Goal: Find specific page/section: Find specific page/section

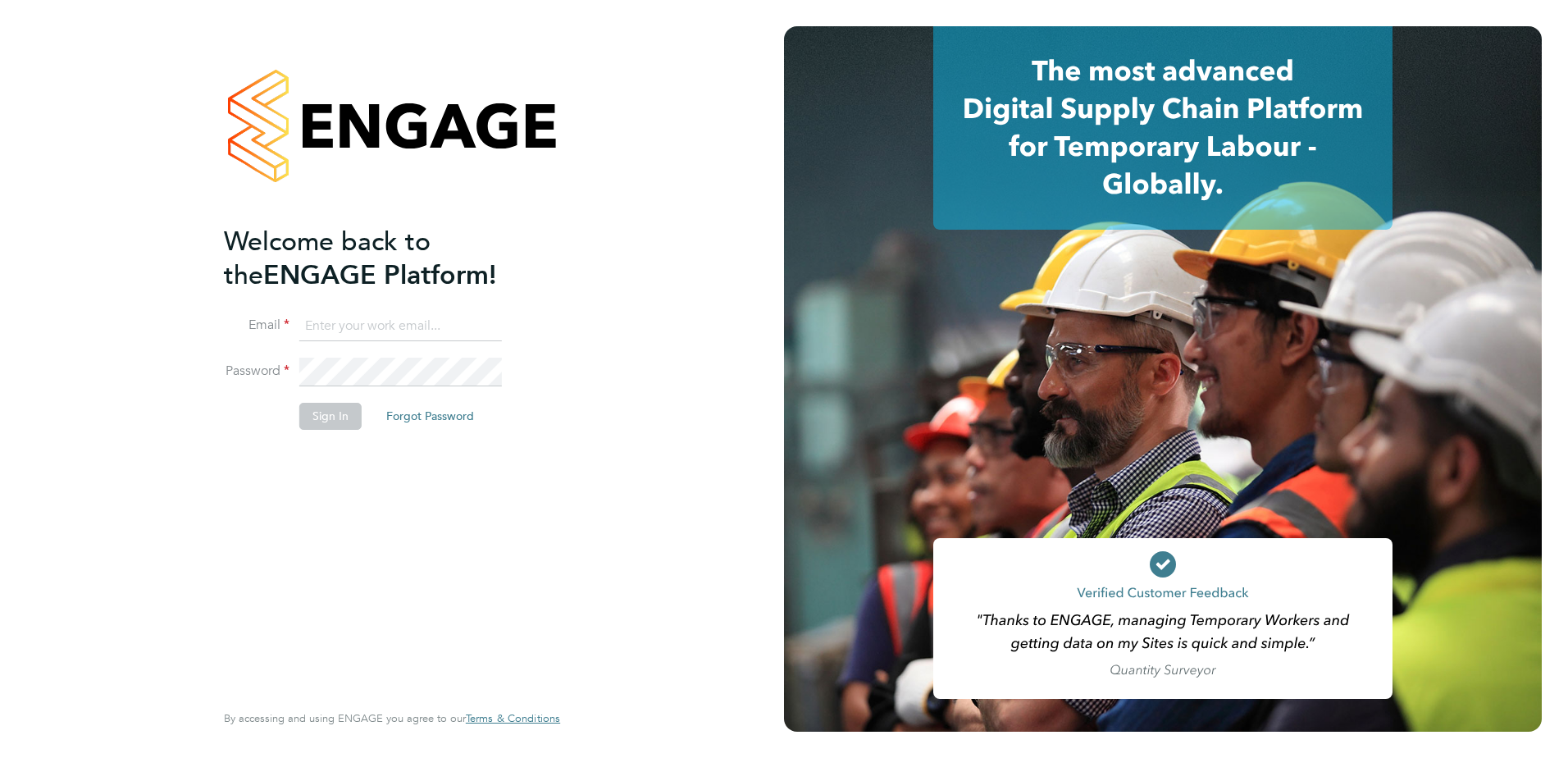
type input "Eleanor@boden-group.co.uk"
click at [339, 411] on button "Sign In" at bounding box center [330, 415] width 62 height 26
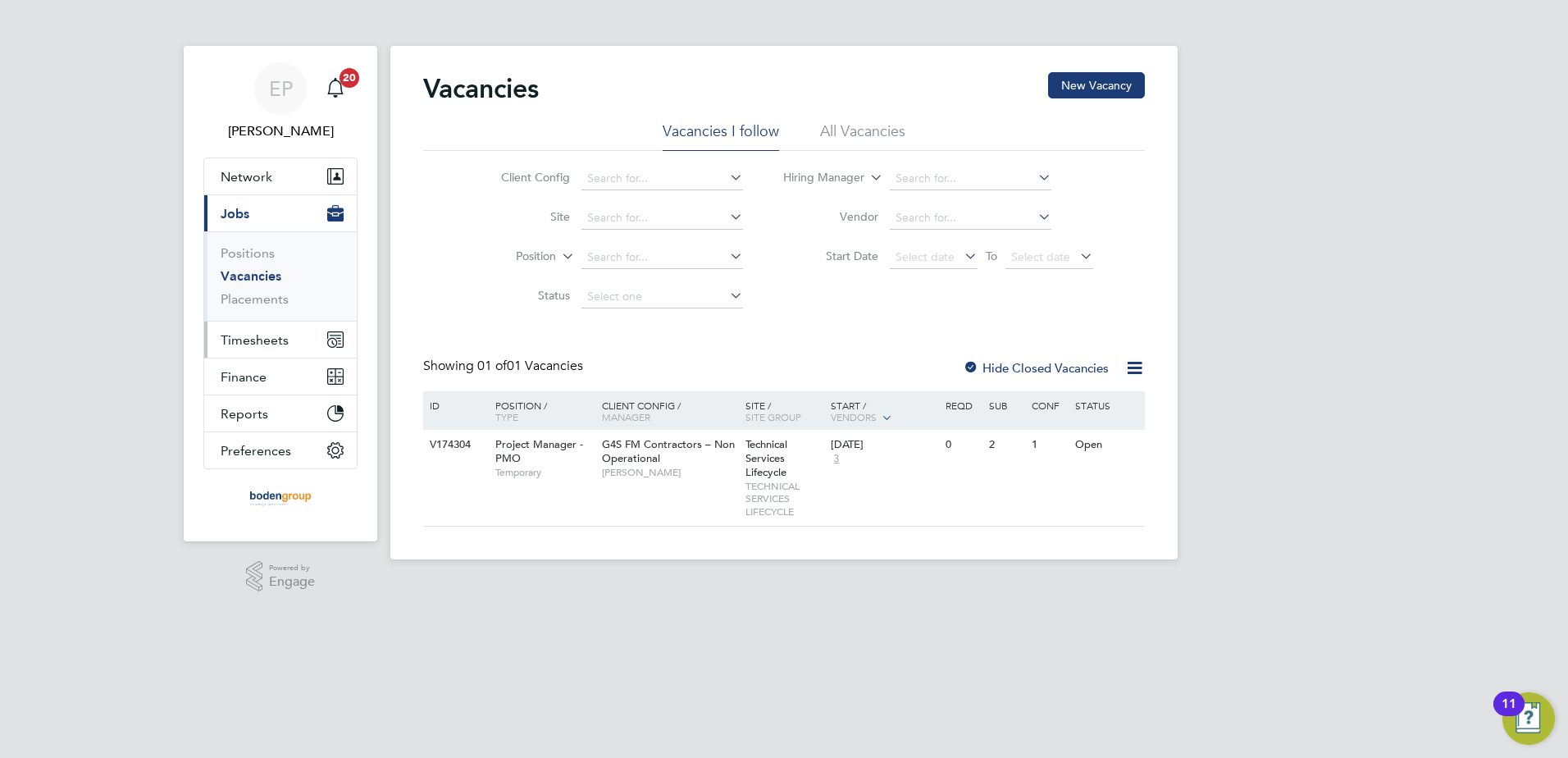
click at [274, 334] on span "Timesheets" at bounding box center [254, 339] width 68 height 15
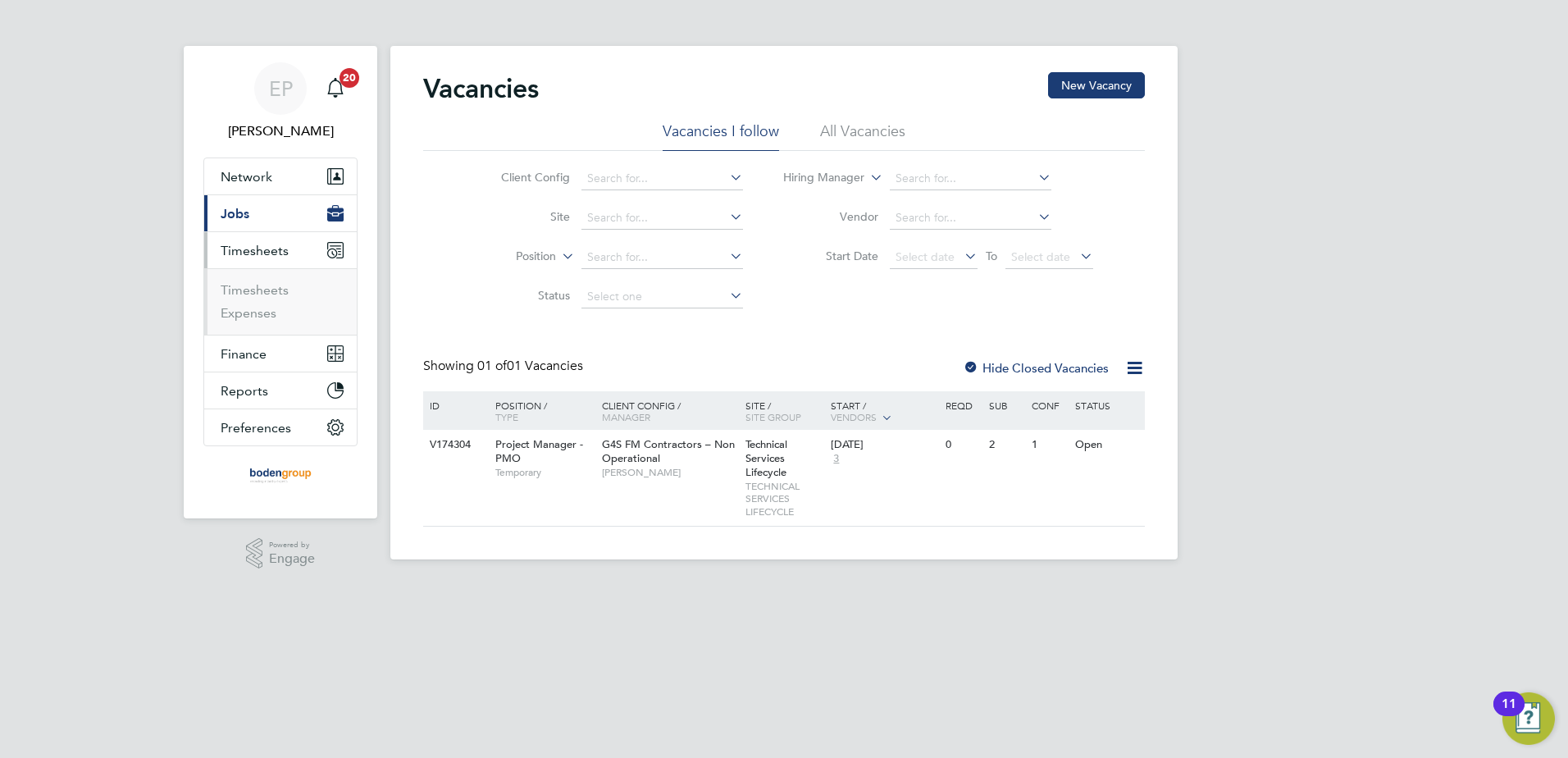
click at [244, 221] on button "Current page: Jobs" at bounding box center [281, 213] width 153 height 36
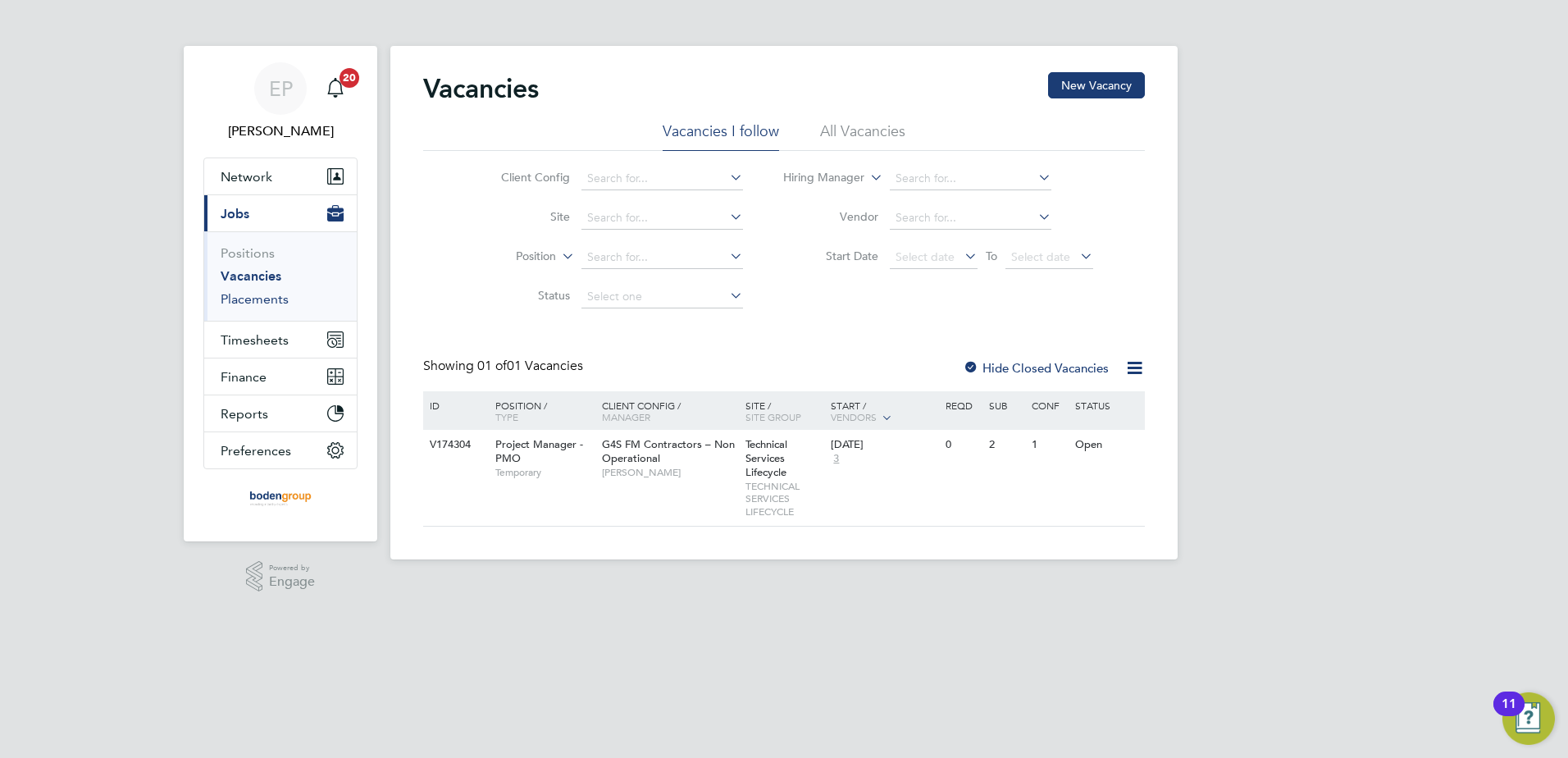
click at [251, 293] on link "Placements" at bounding box center [254, 299] width 68 height 15
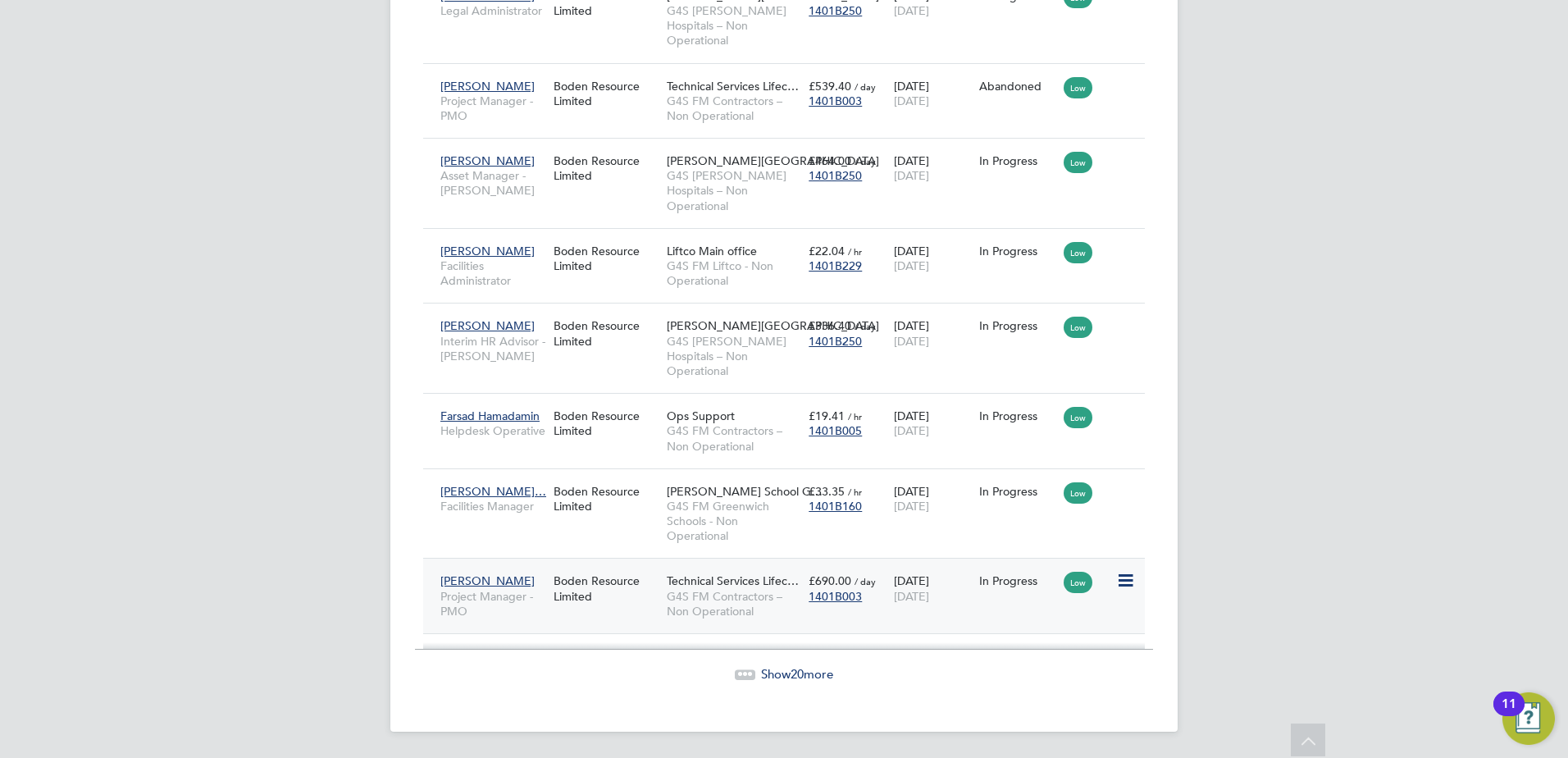
click at [662, 577] on div "Boden Resource Limited" at bounding box center [606, 587] width 113 height 46
click at [546, 587] on div "[PERSON_NAME] Project Manager - PMO" at bounding box center [493, 595] width 113 height 61
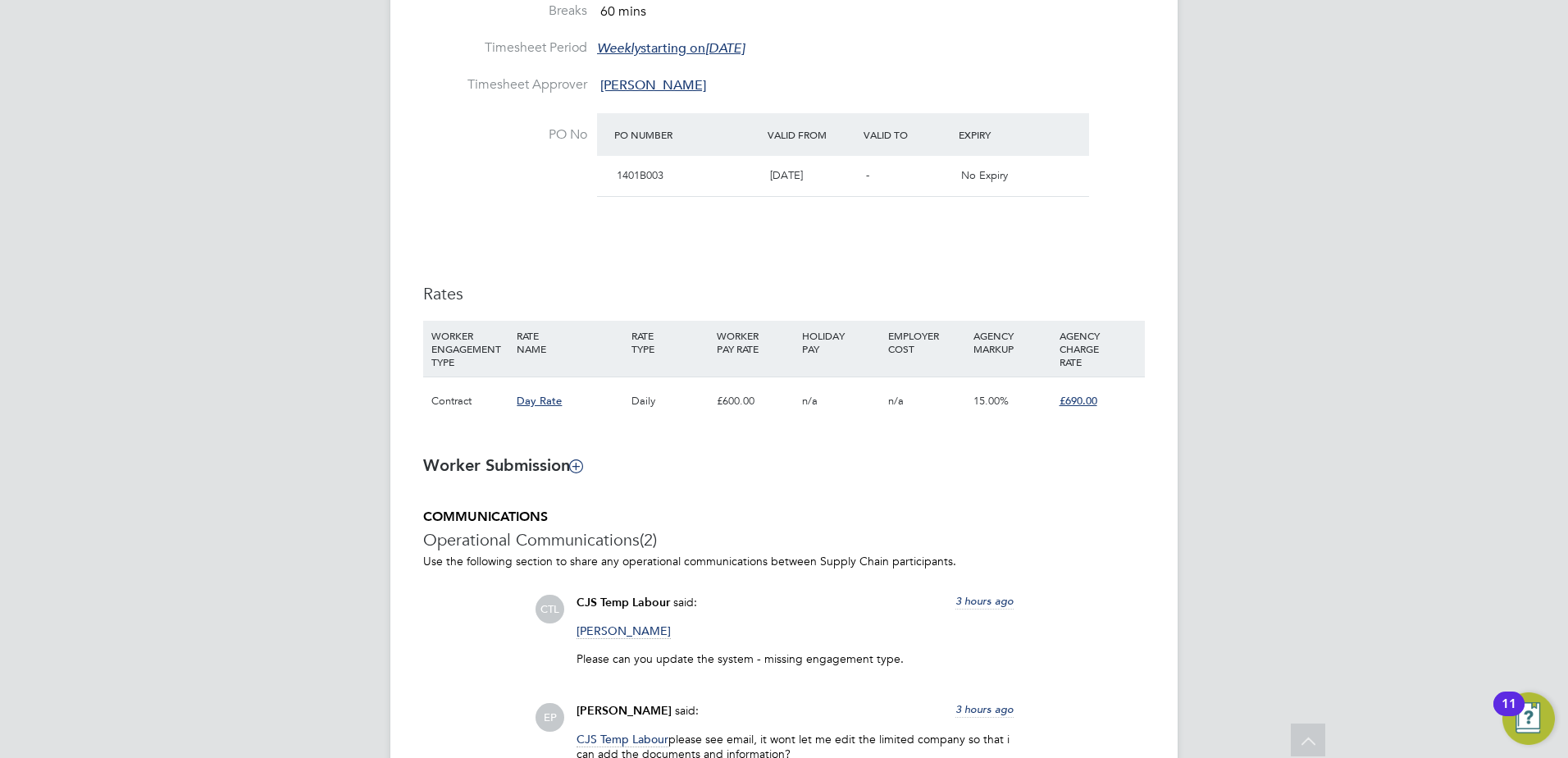
scroll to position [1066, 0]
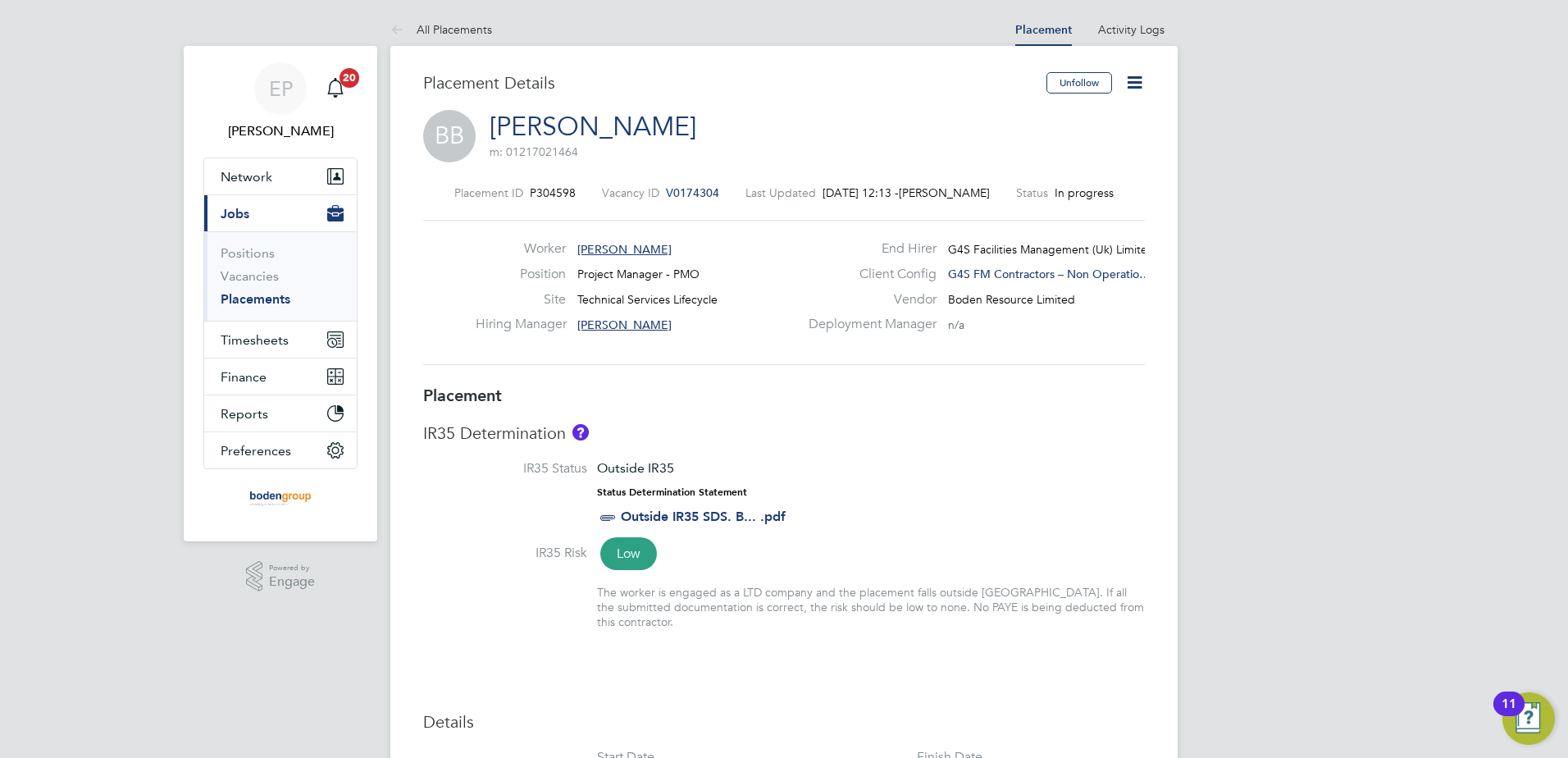
click at [1129, 79] on icon at bounding box center [1134, 82] width 21 height 21
click at [1085, 430] on h3 "IR35 Determination" at bounding box center [784, 433] width 722 height 22
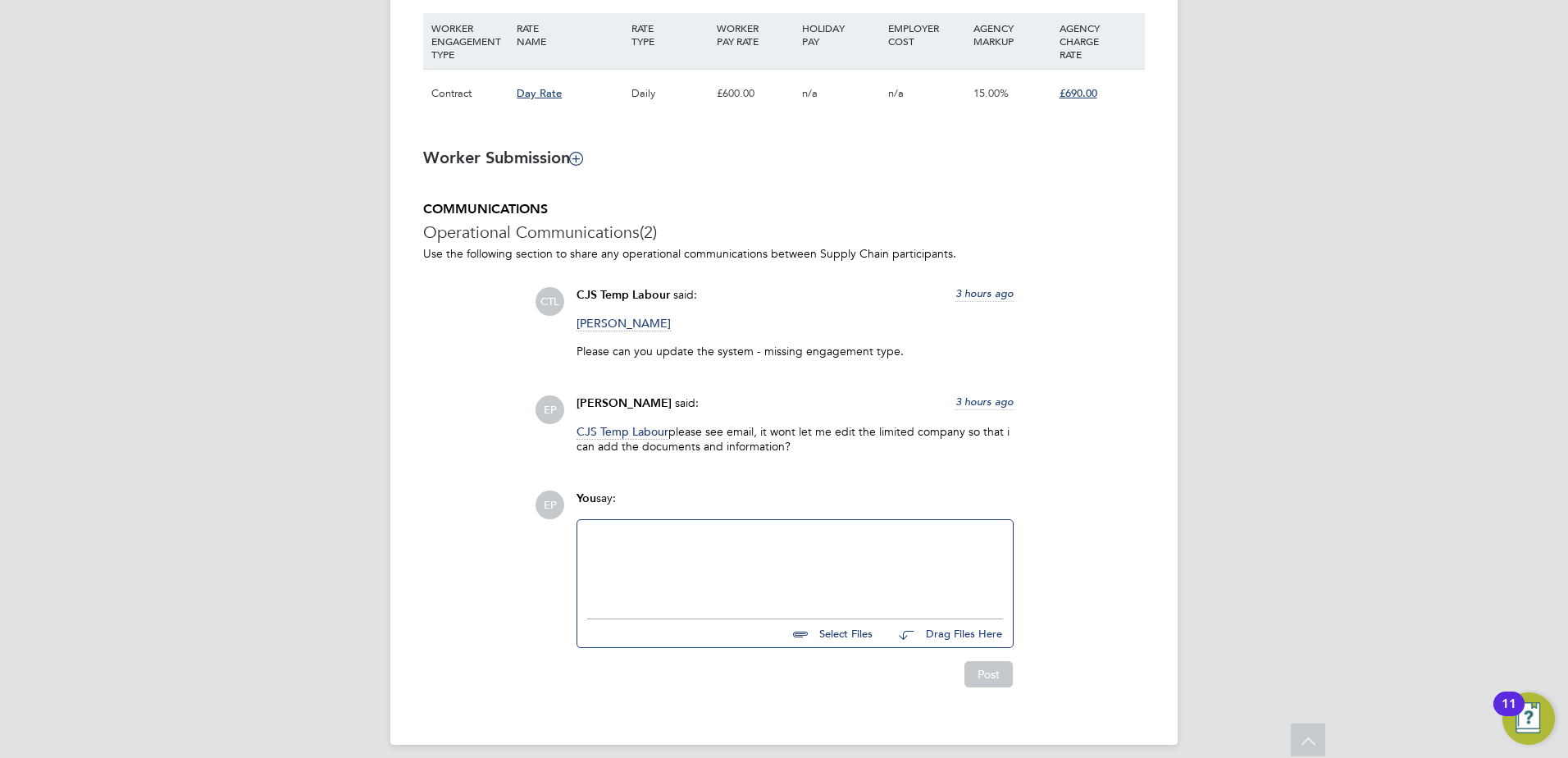
click at [753, 520] on div at bounding box center [795, 565] width 435 height 90
click at [722, 530] on div at bounding box center [795, 565] width 415 height 70
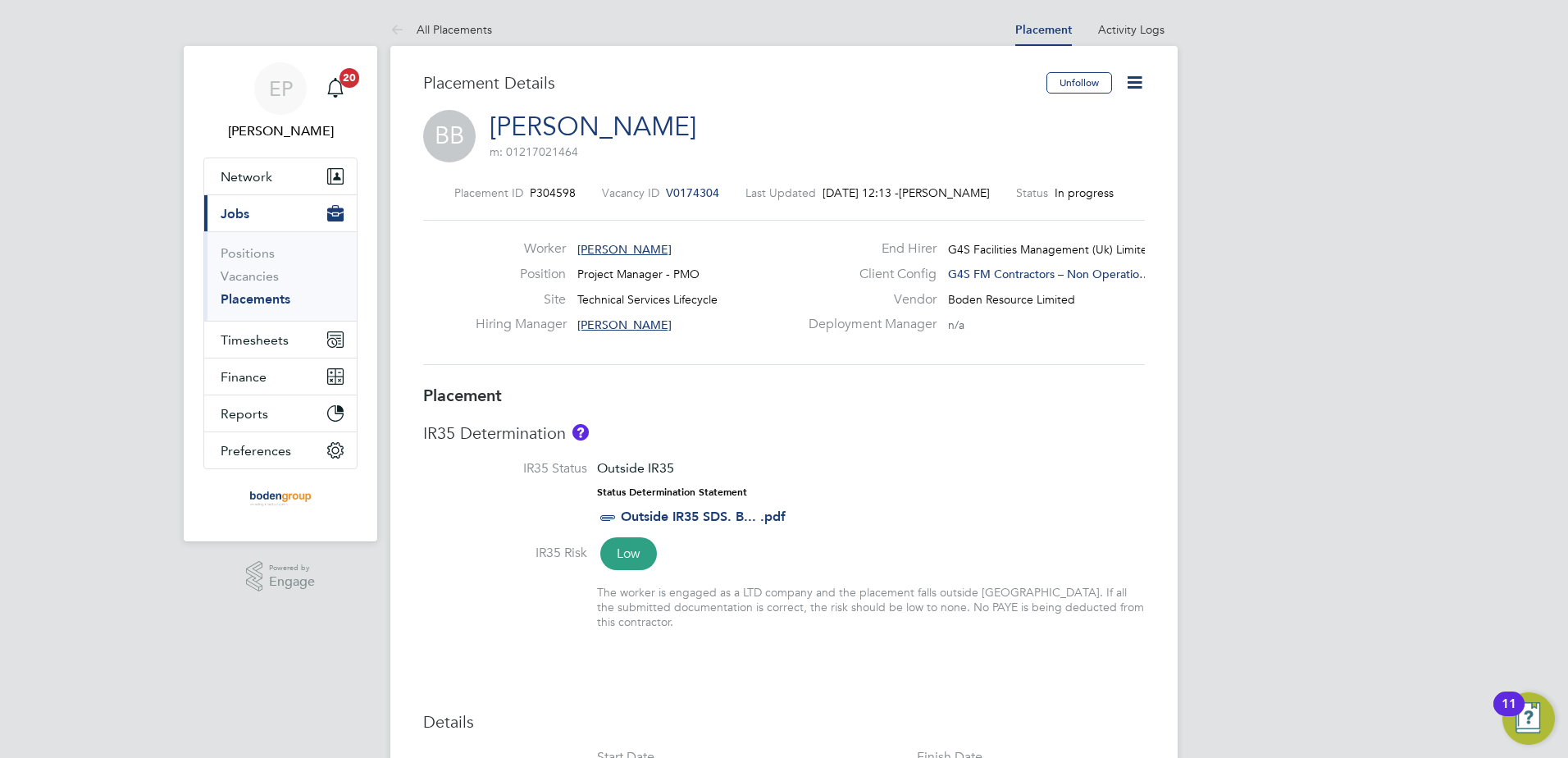
click at [1131, 84] on icon at bounding box center [1134, 82] width 21 height 21
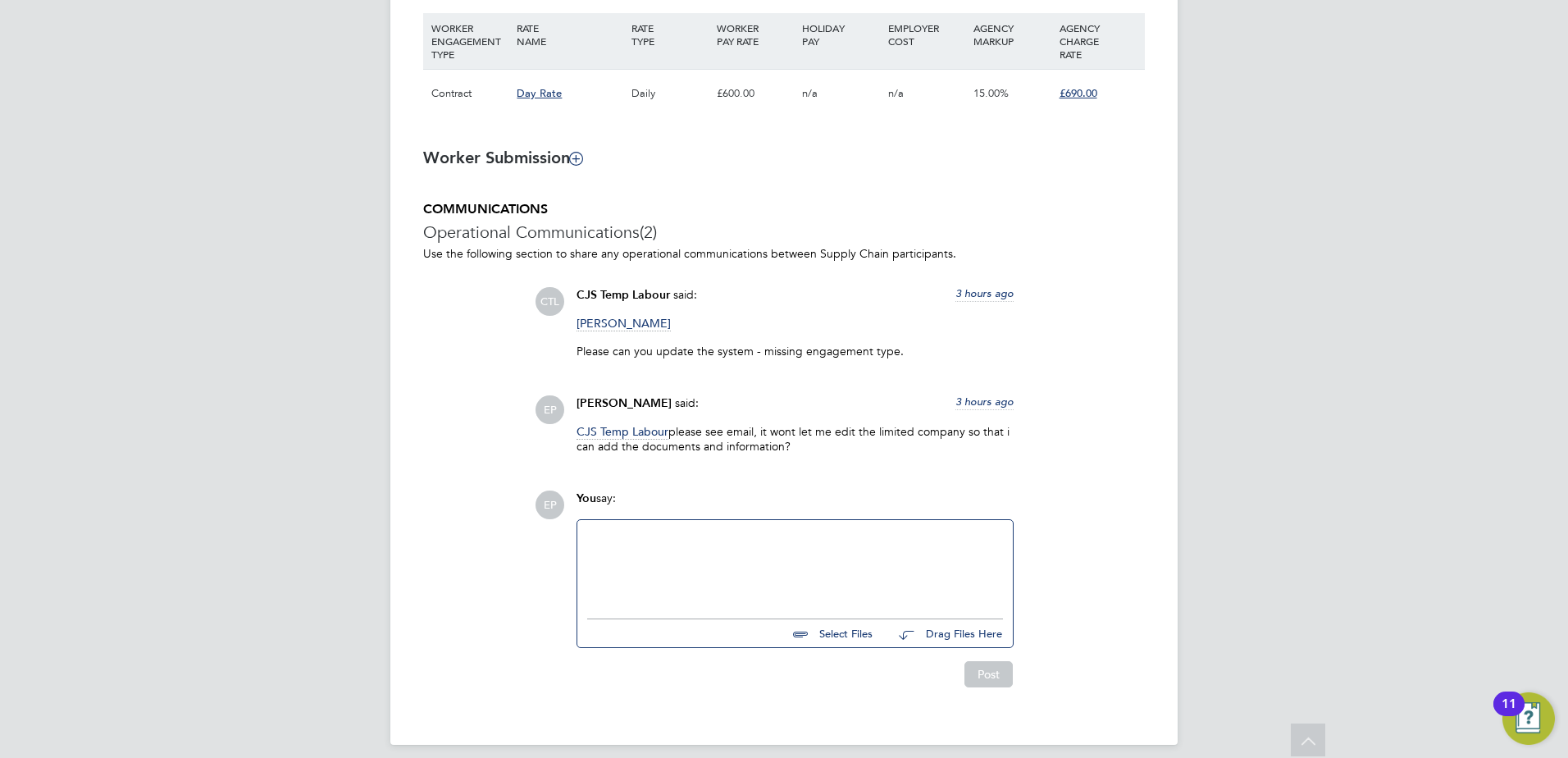
click at [630, 503] on div "You say:" at bounding box center [795, 504] width 437 height 29
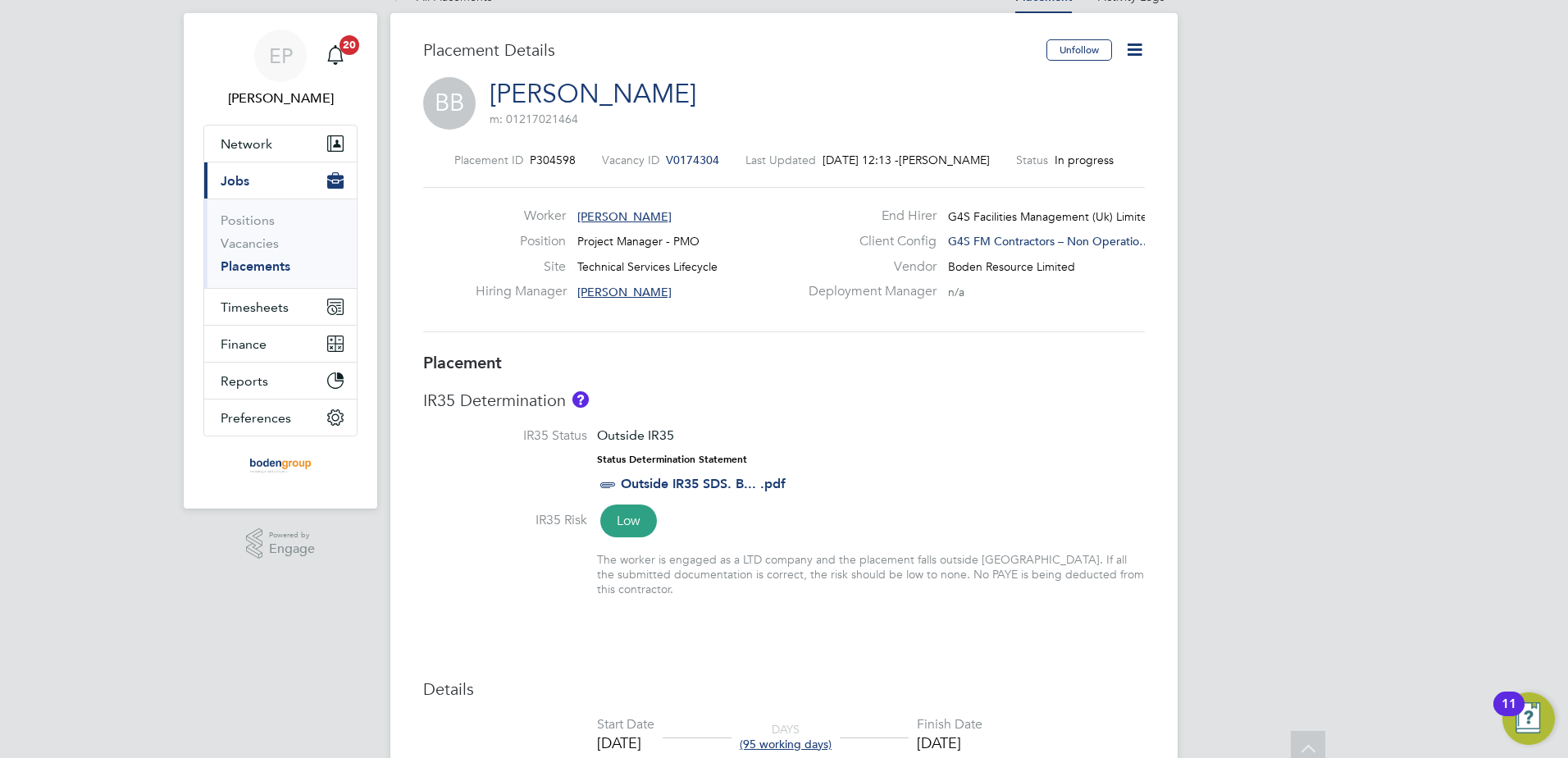
scroll to position [0, 0]
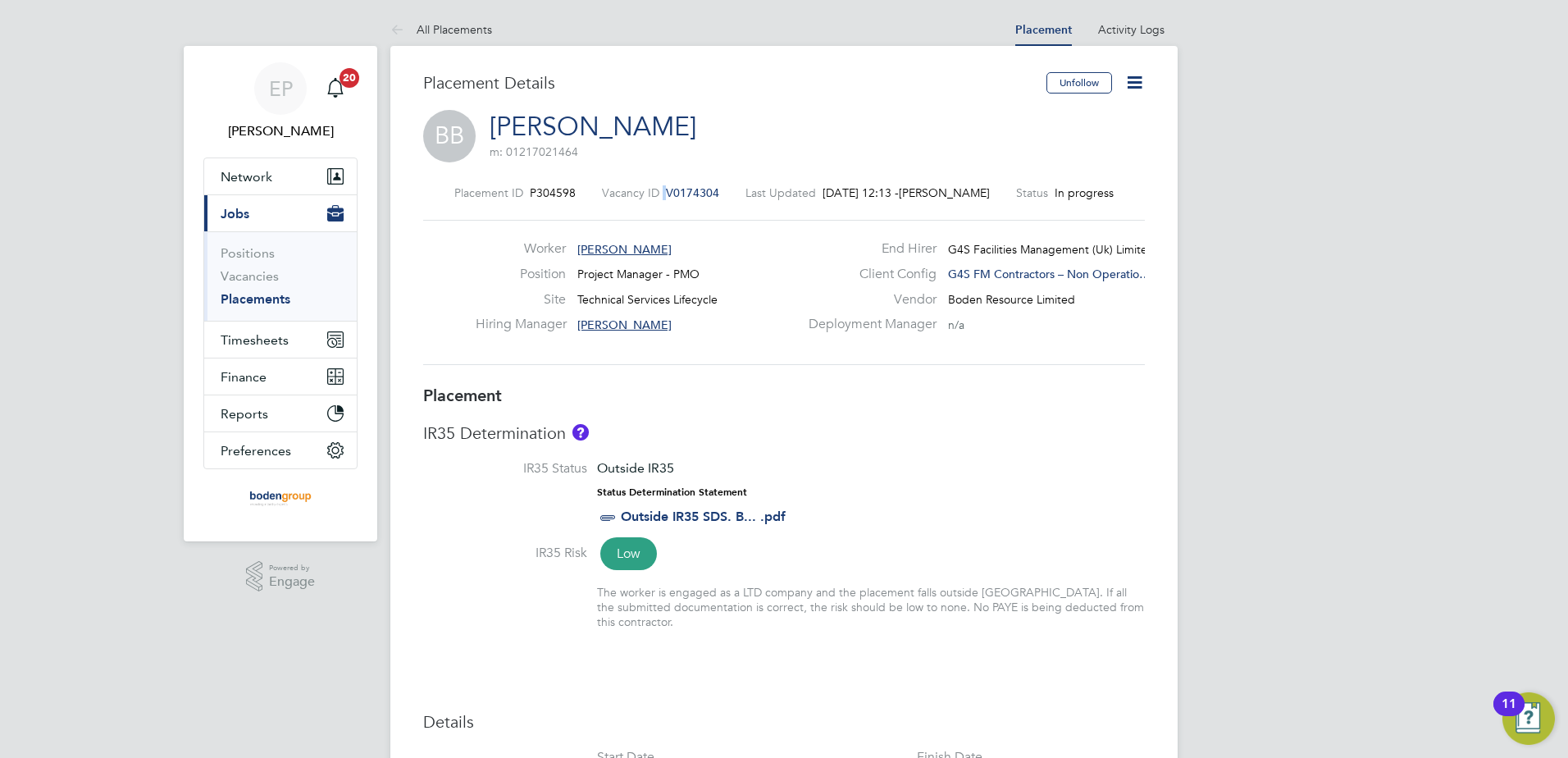
drag, startPoint x: 657, startPoint y: 194, endPoint x: 711, endPoint y: 193, distance: 54.0
click at [711, 193] on div "Vacancy ID V0174304" at bounding box center [660, 192] width 117 height 14
drag, startPoint x: 728, startPoint y: 191, endPoint x: 666, endPoint y: 192, distance: 62.0
click at [666, 192] on div "Placement ID P304598 Vacancy ID V0174304 Last Updated 25 Sep 2025, 12:13 - Elea…" at bounding box center [784, 192] width 722 height 14
click at [685, 191] on span "V0174304" at bounding box center [692, 192] width 53 height 14
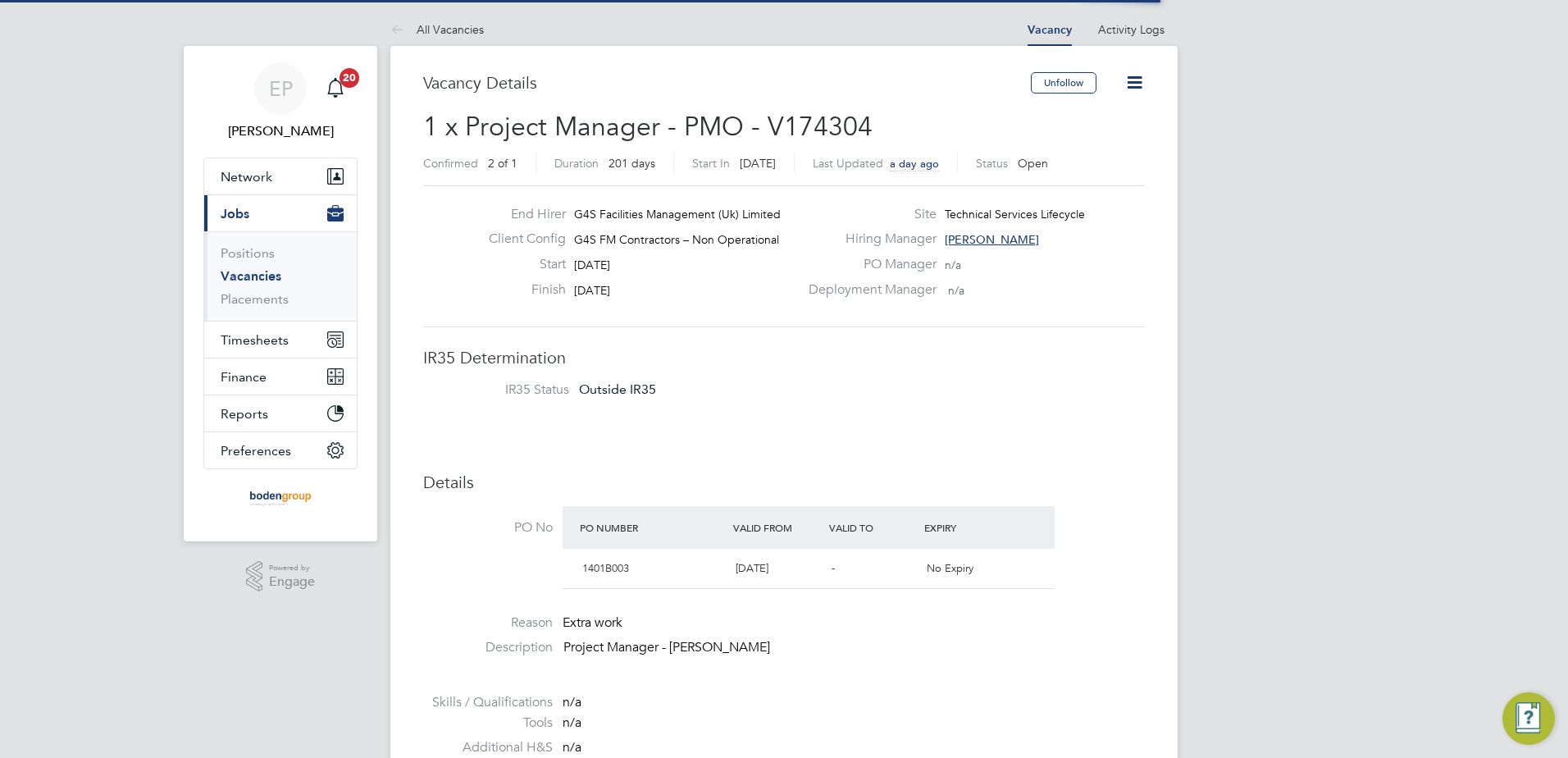
scroll to position [61, 114]
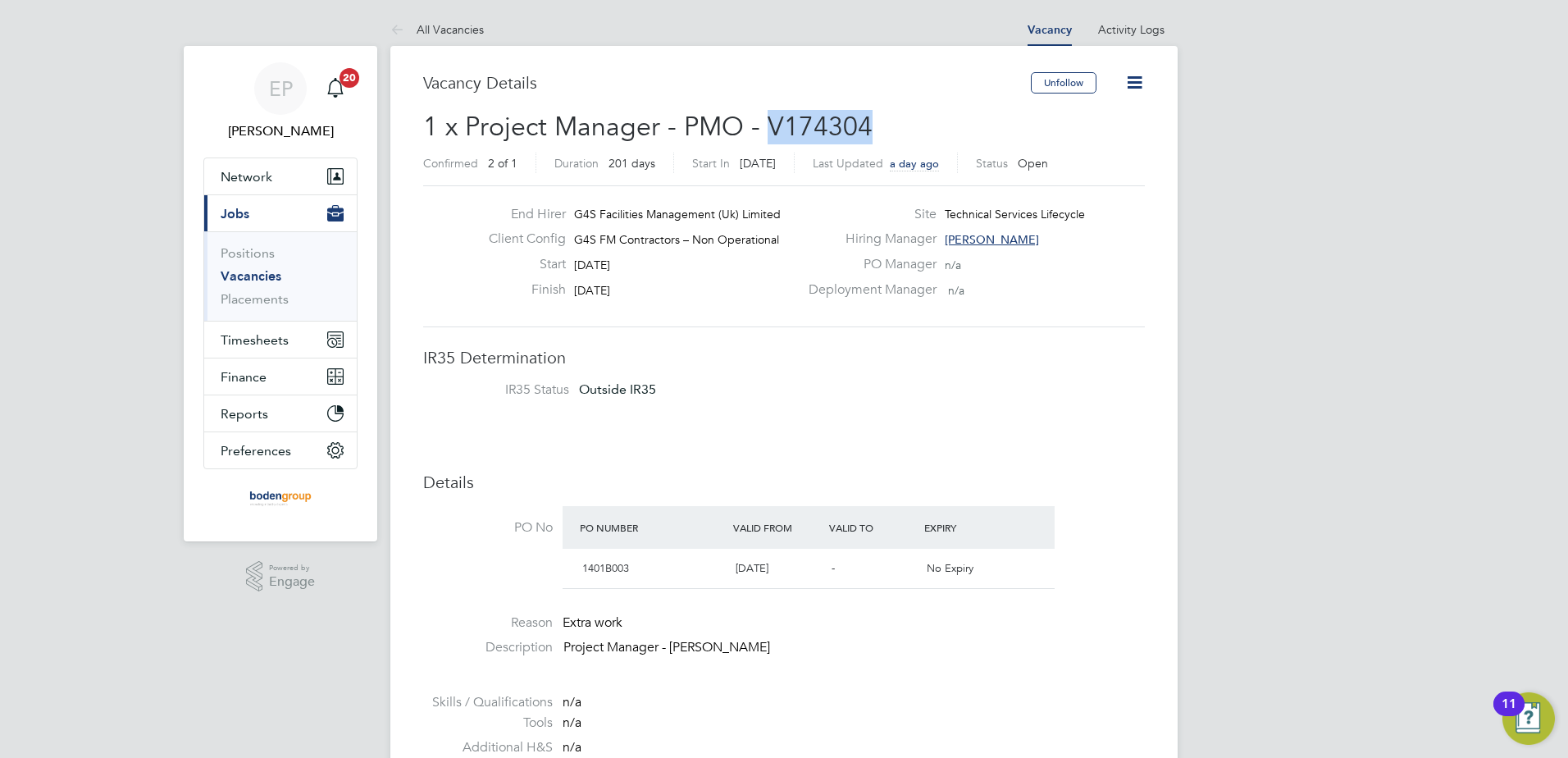
drag, startPoint x: 770, startPoint y: 126, endPoint x: 864, endPoint y: 126, distance: 94.0
click at [864, 126] on span "1 x Project Manager - PMO - V174304" at bounding box center [648, 127] width 450 height 32
copy span "V174304"
